Goal: Task Accomplishment & Management: Manage account settings

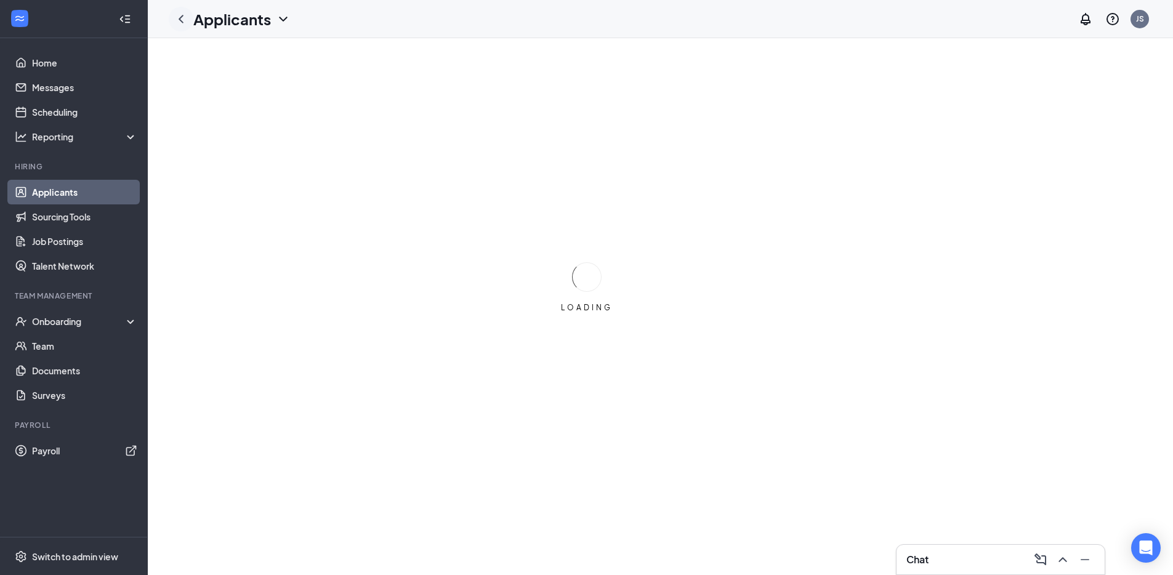
click at [179, 19] on icon "ChevronLeft" at bounding box center [181, 19] width 15 height 15
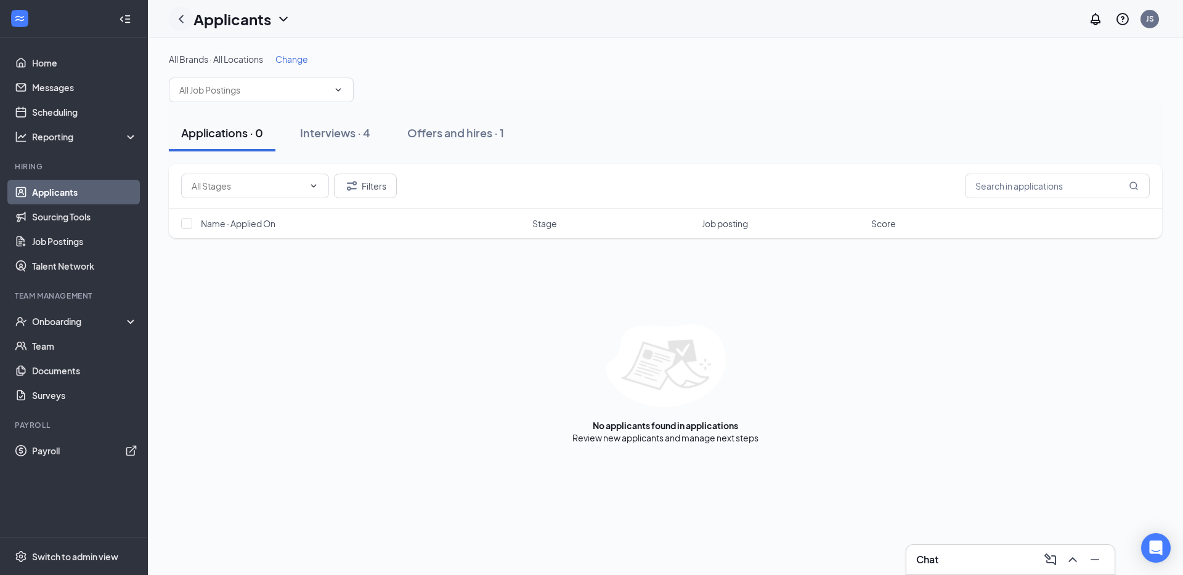
click at [182, 18] on icon "ChevronLeft" at bounding box center [181, 19] width 15 height 15
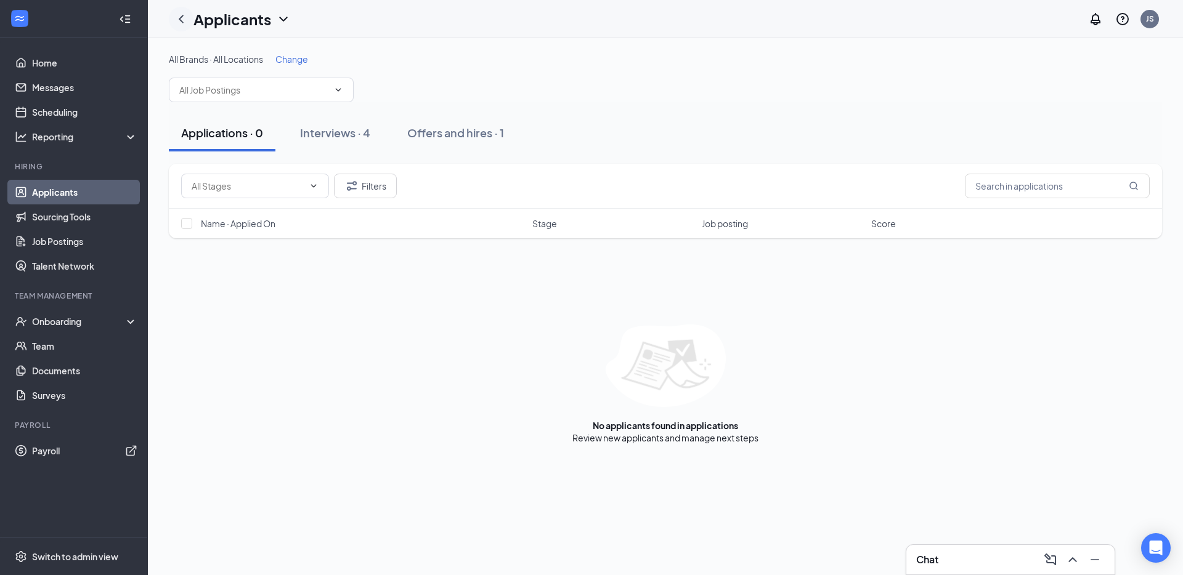
click at [182, 18] on icon "ChevronLeft" at bounding box center [181, 19] width 15 height 15
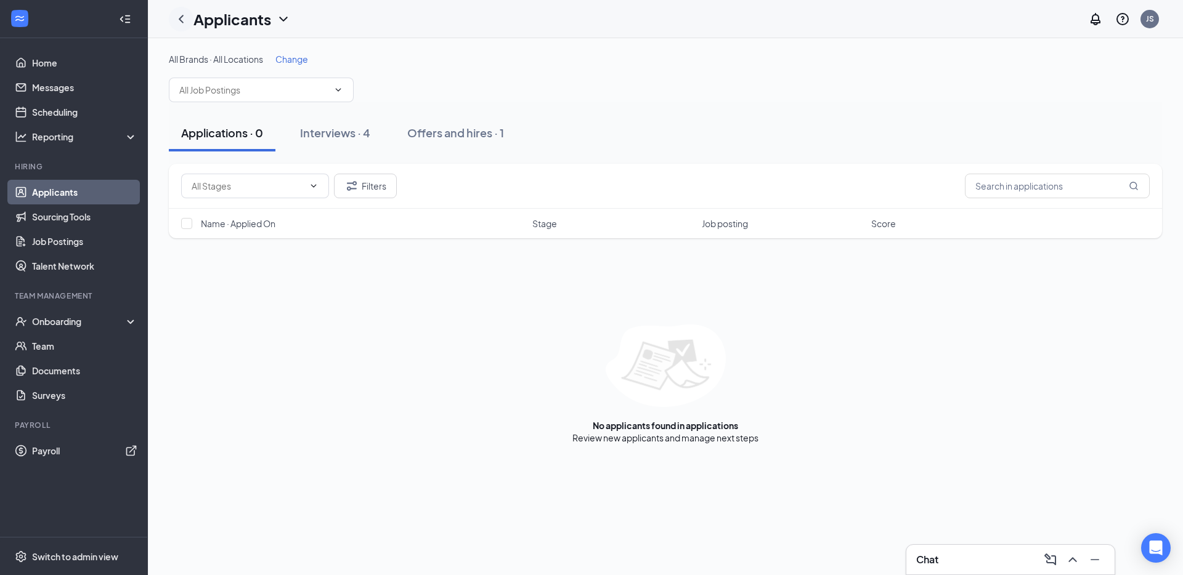
click at [182, 18] on icon "ChevronLeft" at bounding box center [181, 19] width 15 height 15
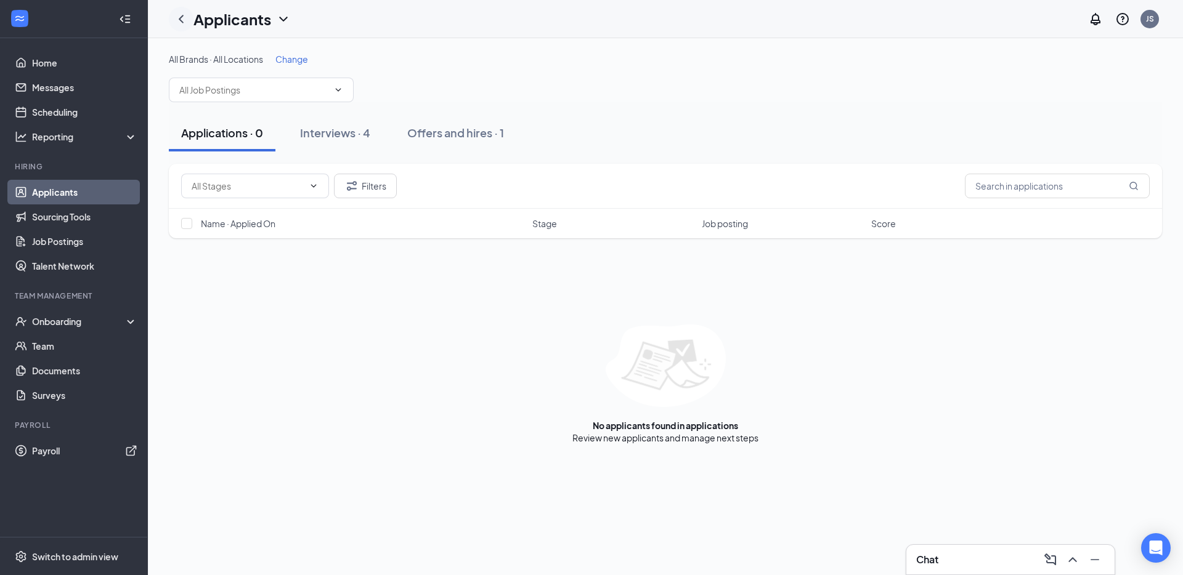
click at [182, 18] on icon "ChevronLeft" at bounding box center [181, 19] width 15 height 15
click at [182, 20] on icon "ChevronLeft" at bounding box center [181, 19] width 5 height 8
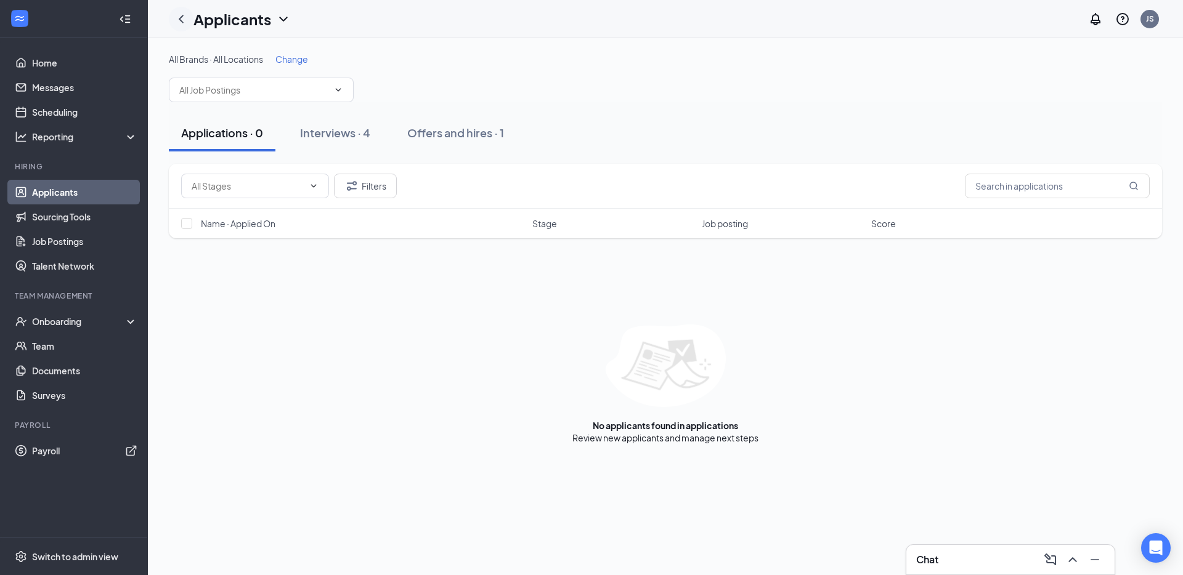
click at [182, 20] on icon "ChevronLeft" at bounding box center [181, 19] width 5 height 8
click at [64, 86] on link "Messages" at bounding box center [84, 87] width 105 height 25
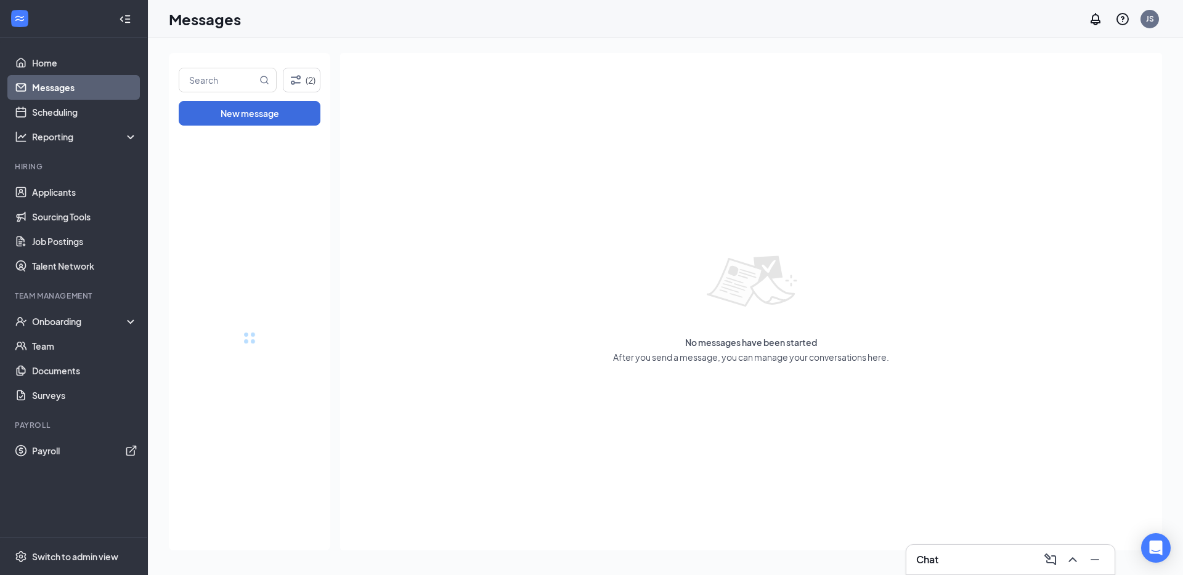
click at [188, 20] on h1 "Messages" at bounding box center [205, 19] width 72 height 21
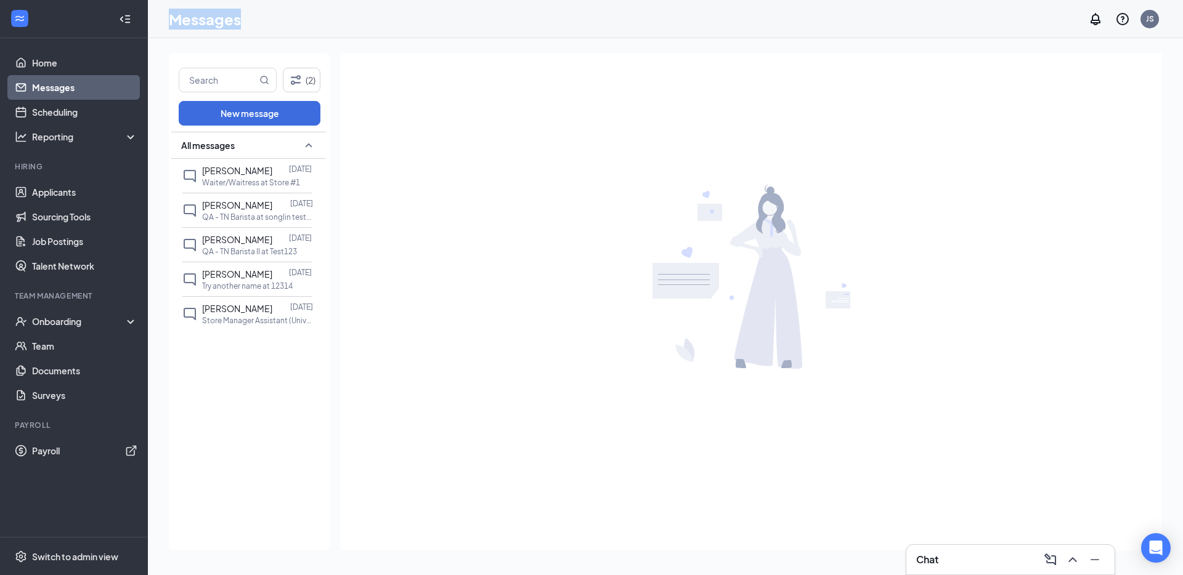
click at [188, 20] on h1 "Messages" at bounding box center [205, 19] width 72 height 21
click at [78, 58] on link "Home" at bounding box center [84, 63] width 105 height 25
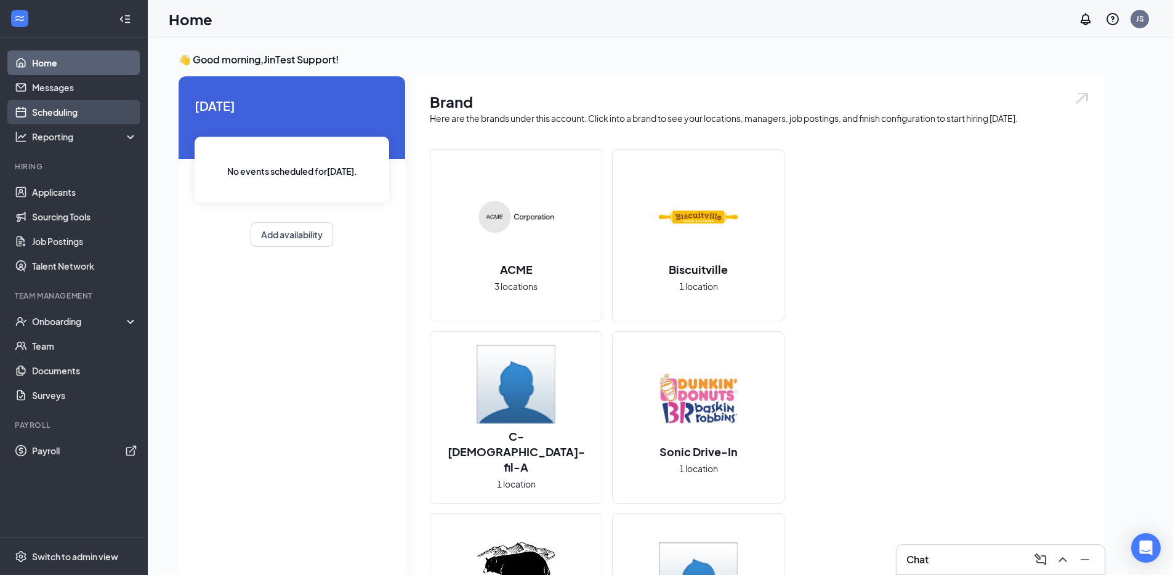
click at [83, 112] on link "Scheduling" at bounding box center [84, 112] width 105 height 25
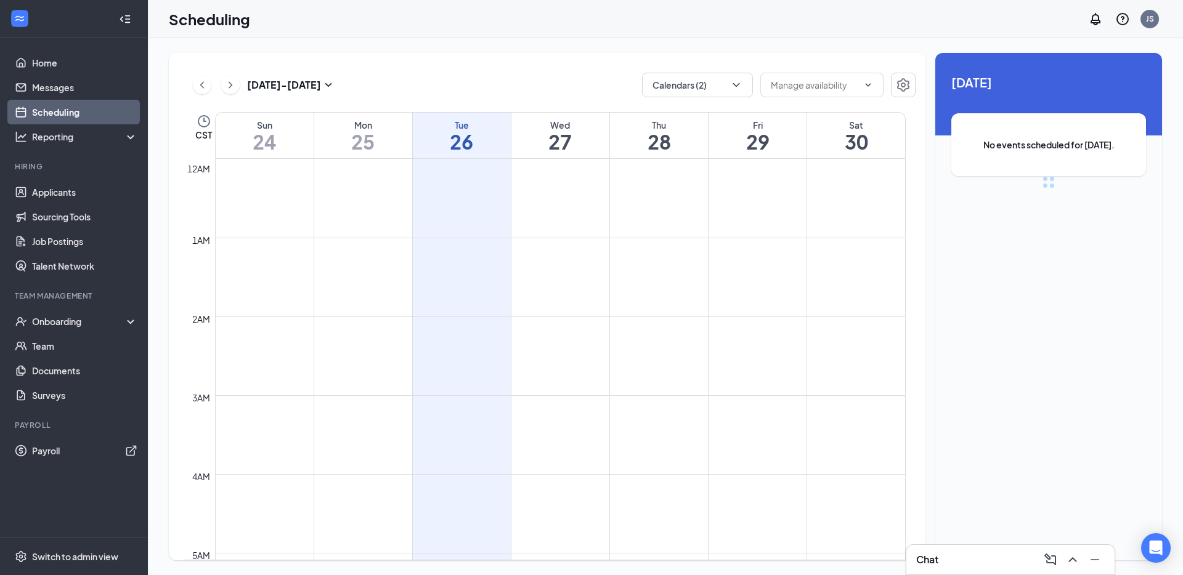
scroll to position [606, 0]
click at [400, 13] on div "Scheduling JS" at bounding box center [665, 19] width 1035 height 38
click at [64, 275] on link "Talent Network" at bounding box center [84, 266] width 105 height 25
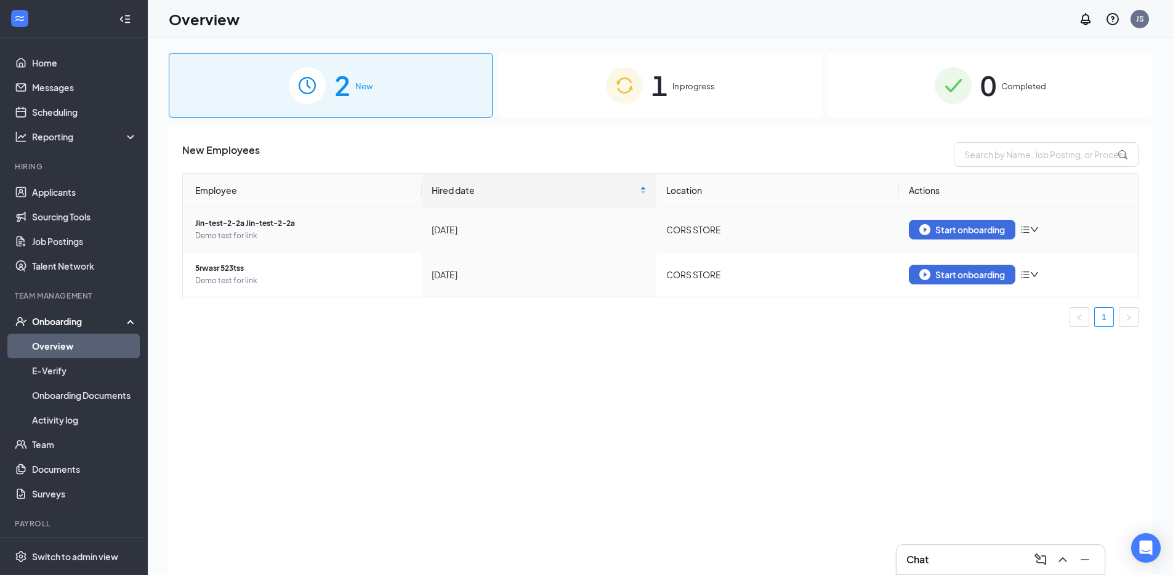
click at [1030, 229] on icon "bars" at bounding box center [1026, 230] width 8 height 7
click at [938, 320] on ul "1" at bounding box center [660, 317] width 957 height 20
click at [233, 223] on span "Jin-test-2-2a Jin-test-2-2a" at bounding box center [303, 223] width 217 height 12
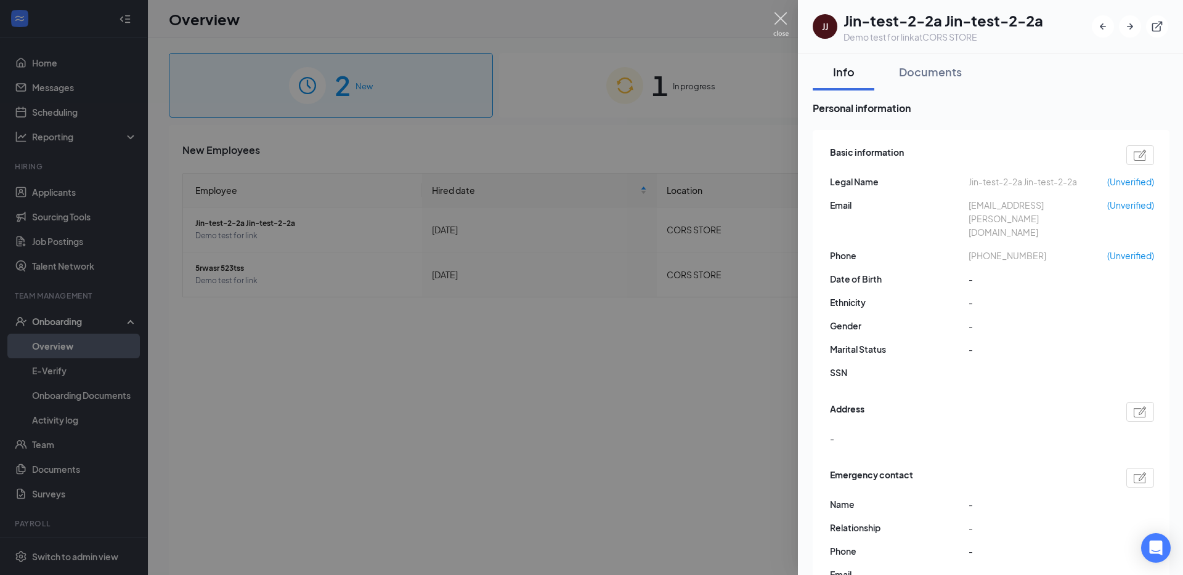
click at [780, 20] on img at bounding box center [780, 24] width 15 height 24
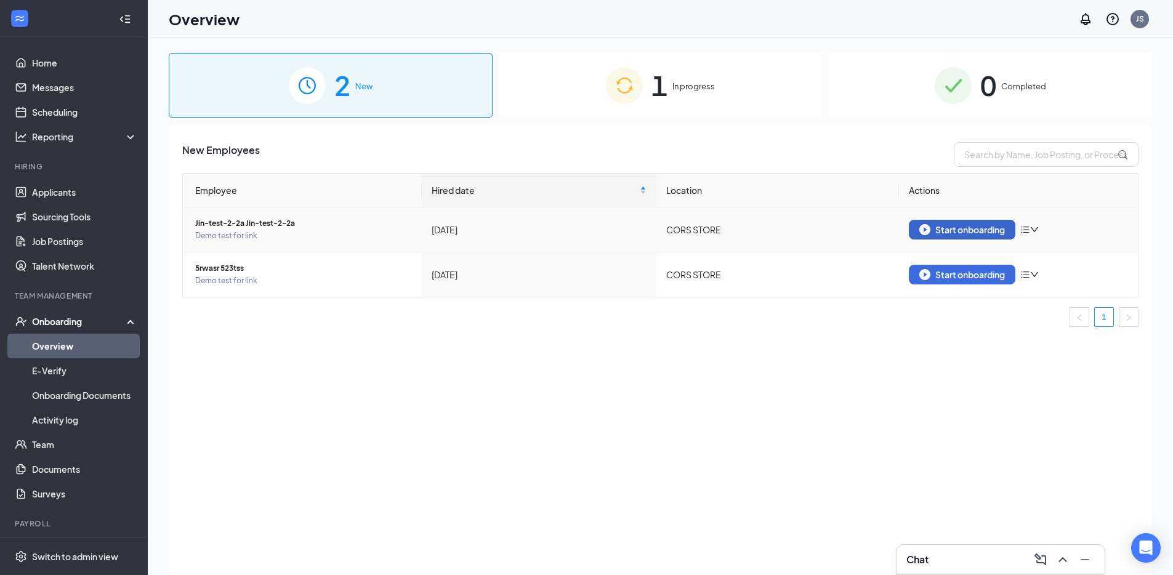
click at [944, 226] on div "Start onboarding" at bounding box center [963, 229] width 86 height 11
click at [85, 403] on link "Onboarding Documents" at bounding box center [84, 395] width 105 height 25
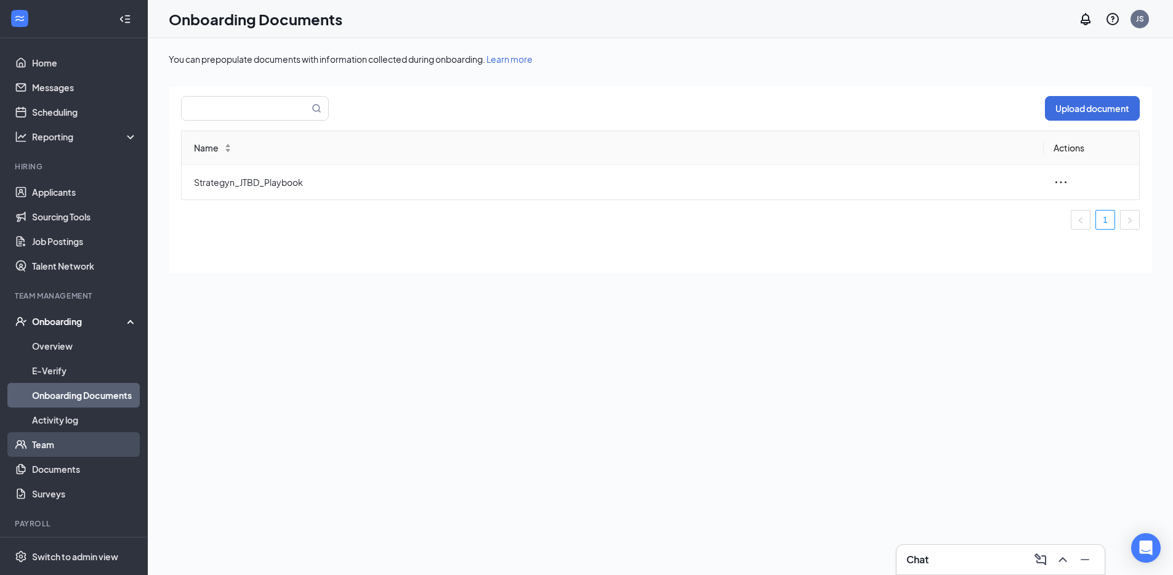
click at [52, 444] on link "Team" at bounding box center [84, 444] width 105 height 25
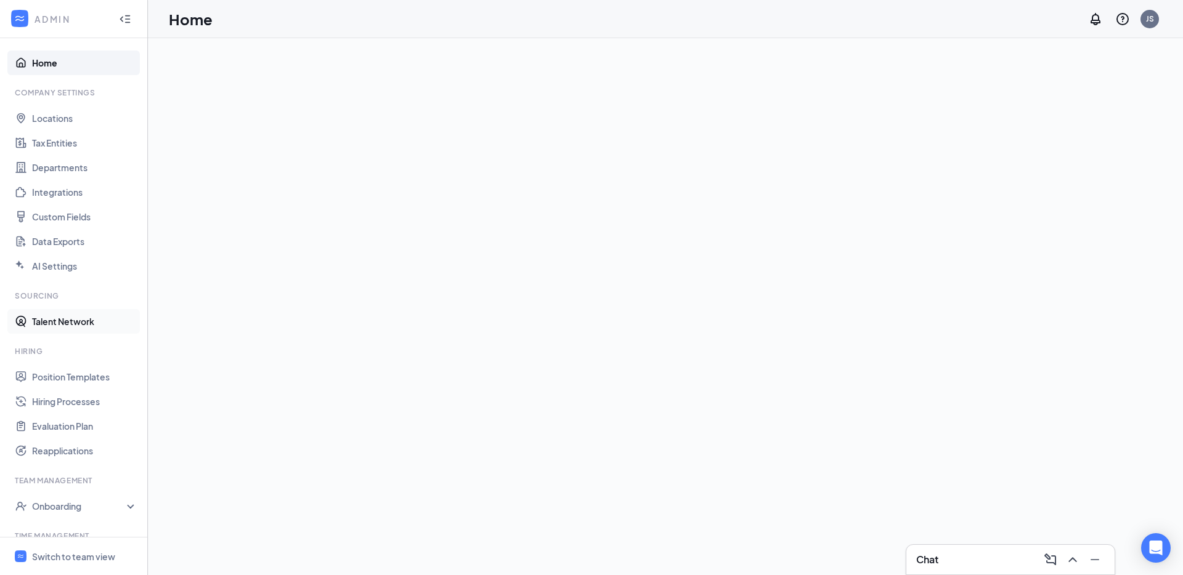
click at [84, 325] on link "Talent Network" at bounding box center [84, 321] width 105 height 25
